Goal: Information Seeking & Learning: Learn about a topic

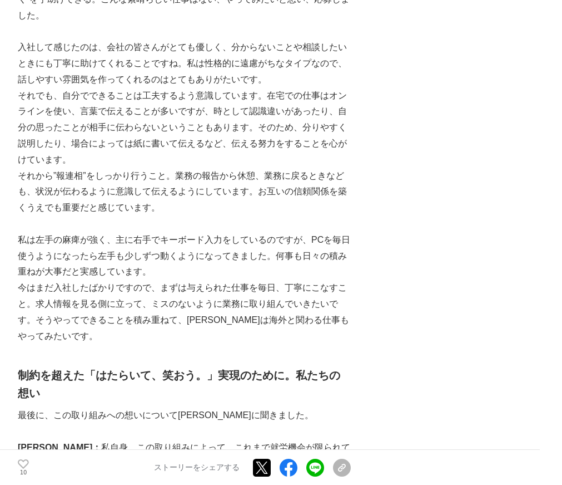
scroll to position [1780, 0]
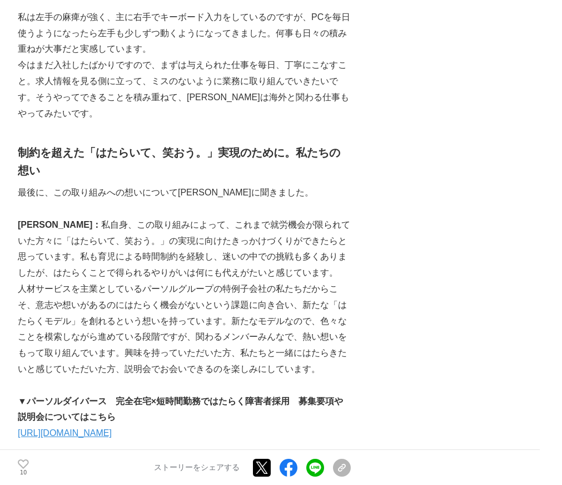
click at [112, 428] on link "[URL][DOMAIN_NAME]" at bounding box center [65, 432] width 94 height 9
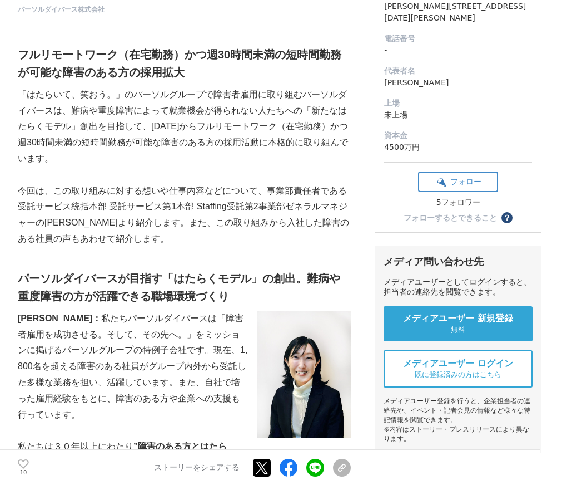
scroll to position [223, 0]
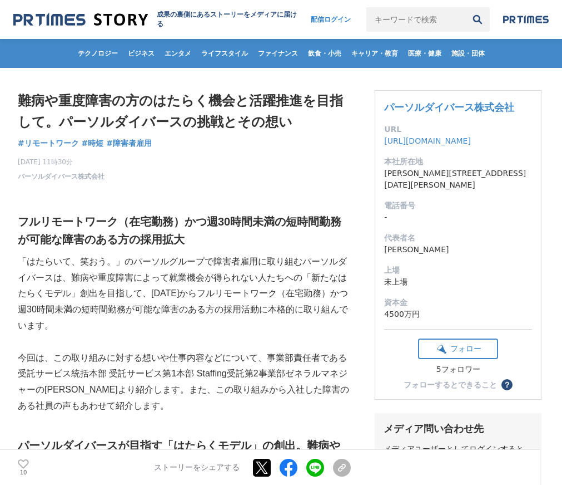
drag, startPoint x: 11, startPoint y: 87, endPoint x: 134, endPoint y: 156, distance: 141.0
click at [20, 96] on h1 "難病や重度障害の方のはたらく機会と活躍推進を目指して。パーソルダイバースの挑戦とその想い" at bounding box center [184, 111] width 333 height 43
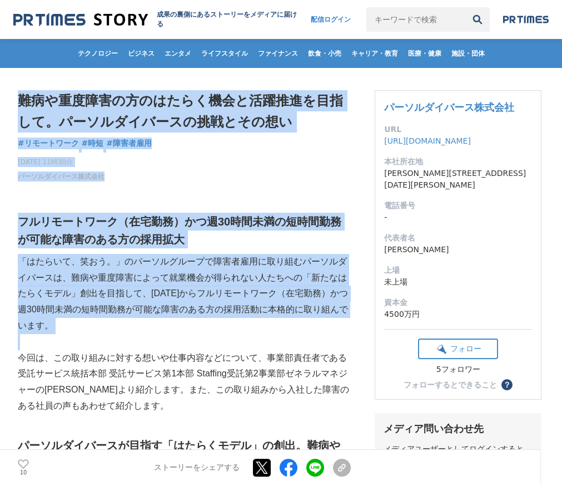
drag, startPoint x: 18, startPoint y: 95, endPoint x: 253, endPoint y: 323, distance: 327.7
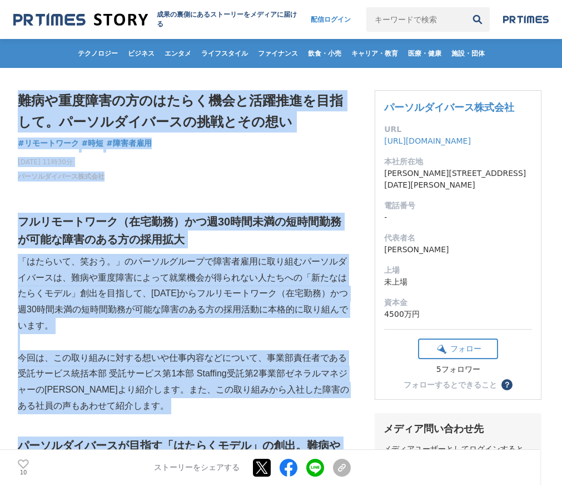
drag, startPoint x: 130, startPoint y: 358, endPoint x: 14, endPoint y: 112, distance: 271.8
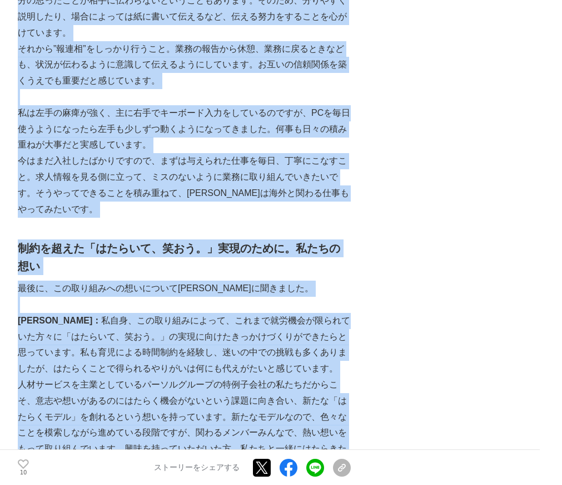
scroll to position [1749, 0]
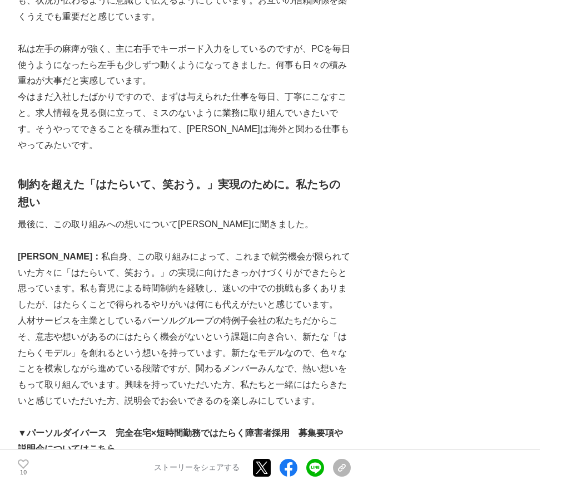
click at [392, 190] on div "難病や重度障害の方のはたらく機会と活躍推進を目指して。パーソルダイバースの挑戦とその想い リモートワーク #リモートワーク #時短 10" at bounding box center [281, 72] width 562 height 3507
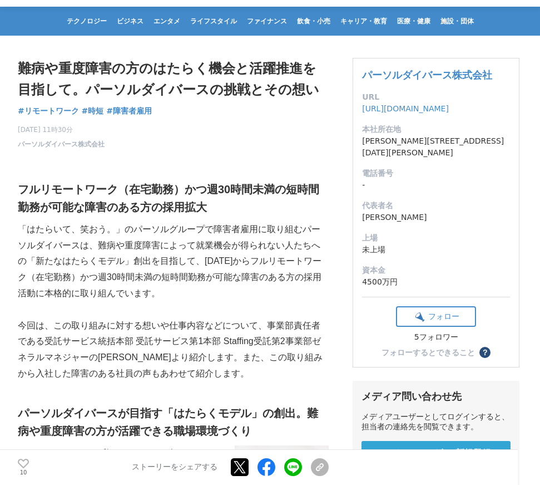
scroll to position [0, 0]
